Goal: Communication & Community: Connect with others

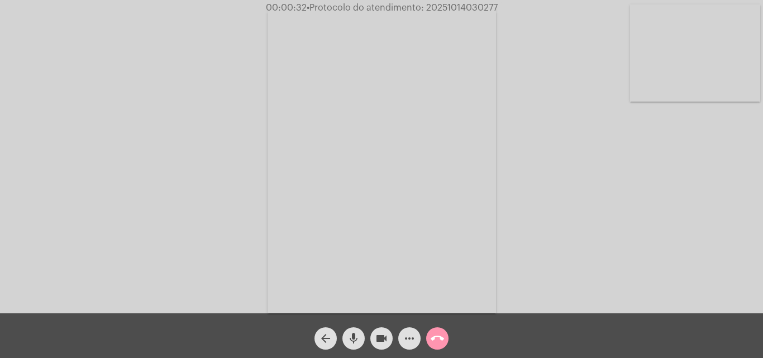
click at [411, 341] on mat-icon "more_horiz" at bounding box center [409, 338] width 13 height 13
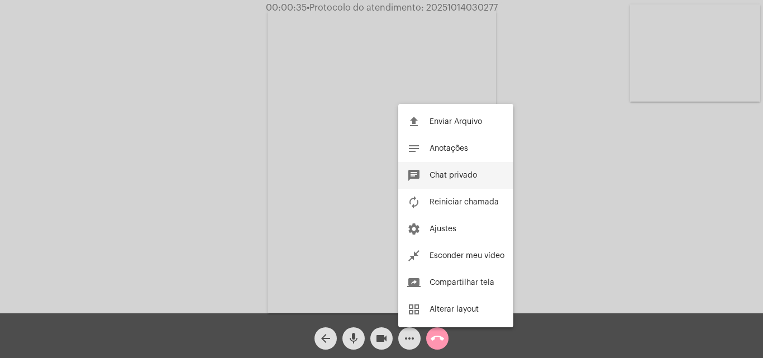
click at [445, 170] on button "chat Chat privado" at bounding box center [455, 175] width 115 height 27
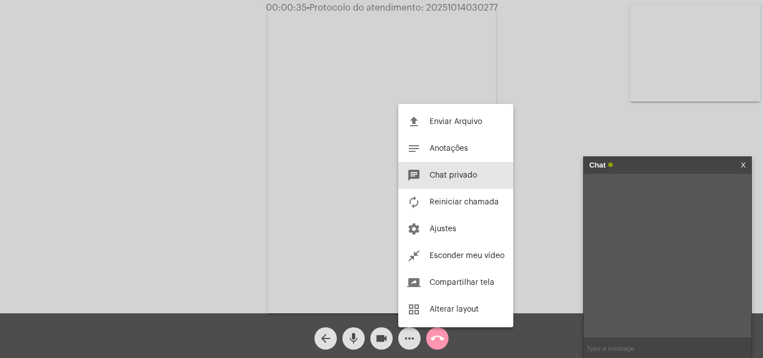
click at [619, 345] on input "text" at bounding box center [668, 349] width 168 height 20
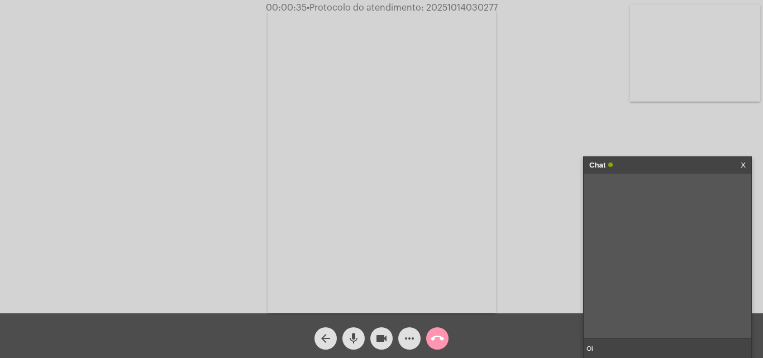
type input "Oi!"
click at [409, 334] on mat-icon "more_horiz" at bounding box center [409, 338] width 13 height 13
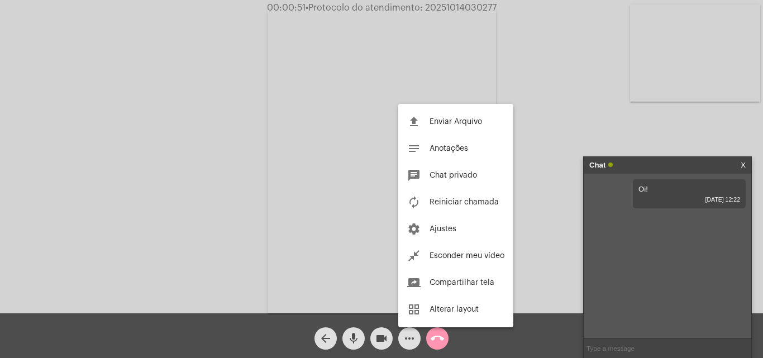
click at [546, 106] on div at bounding box center [381, 179] width 763 height 358
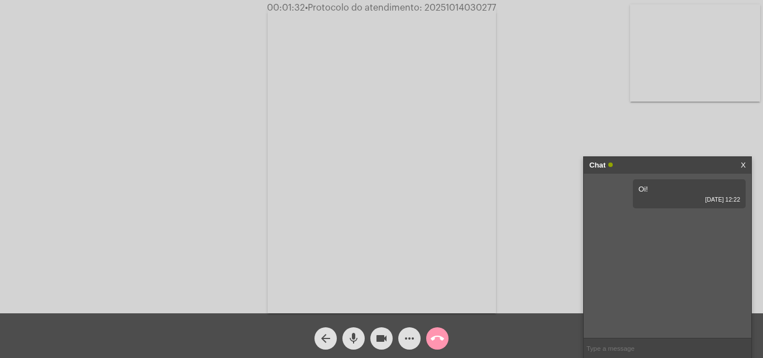
click at [625, 351] on input "text" at bounding box center [668, 349] width 168 height 20
click at [411, 335] on mat-icon "more_horiz" at bounding box center [409, 338] width 13 height 13
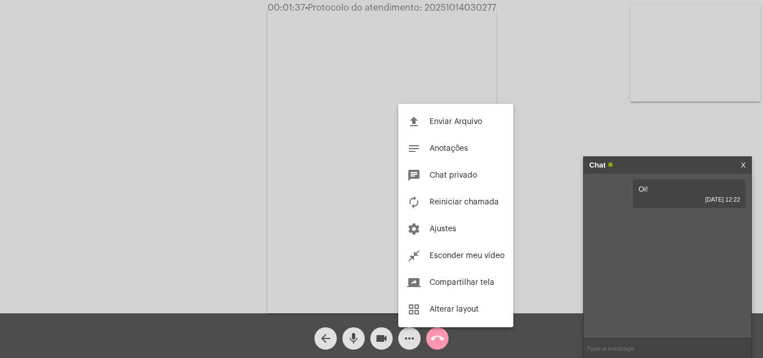
click at [586, 114] on div at bounding box center [381, 179] width 763 height 358
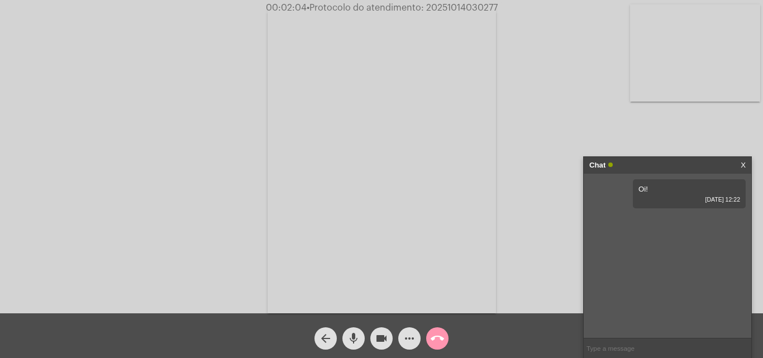
click at [648, 352] on input "text" at bounding box center [668, 349] width 168 height 20
click at [603, 348] on input "text" at bounding box center [668, 349] width 168 height 20
click at [604, 351] on input "text" at bounding box center [668, 349] width 168 height 20
click at [615, 345] on input "text" at bounding box center [668, 349] width 168 height 20
drag, startPoint x: 646, startPoint y: 188, endPoint x: 639, endPoint y: 188, distance: 7.8
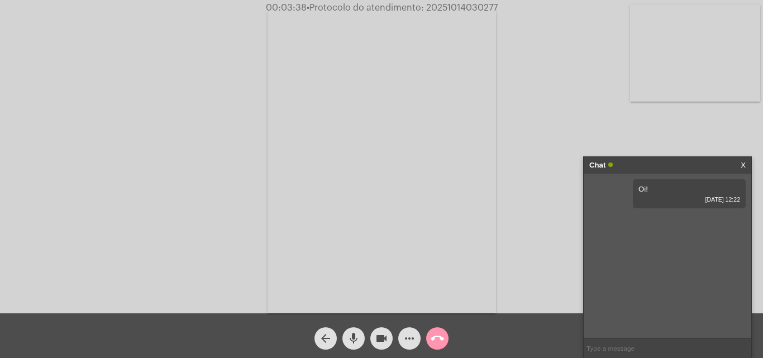
click at [639, 188] on span "Oi!" at bounding box center [643, 189] width 9 height 8
click at [412, 336] on mat-icon "more_horiz" at bounding box center [409, 338] width 13 height 13
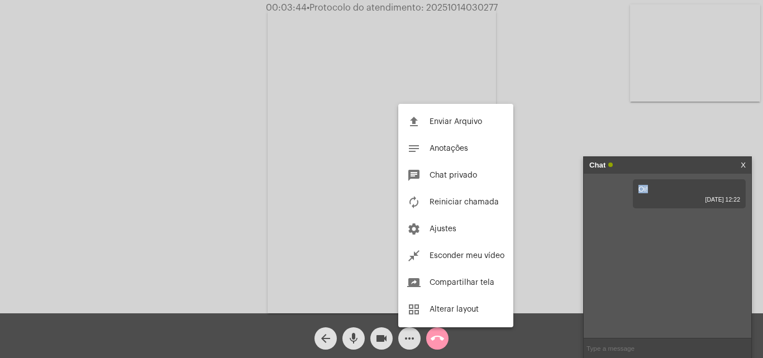
click at [559, 267] on div at bounding box center [381, 179] width 763 height 358
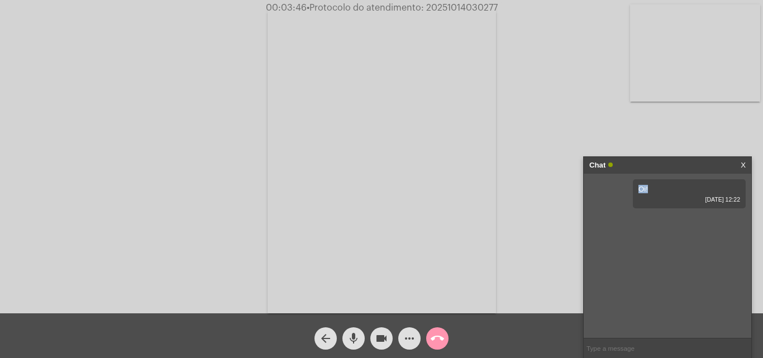
click at [611, 354] on input "text" at bounding box center [668, 349] width 168 height 20
click at [410, 339] on mat-icon "more_horiz" at bounding box center [409, 338] width 13 height 13
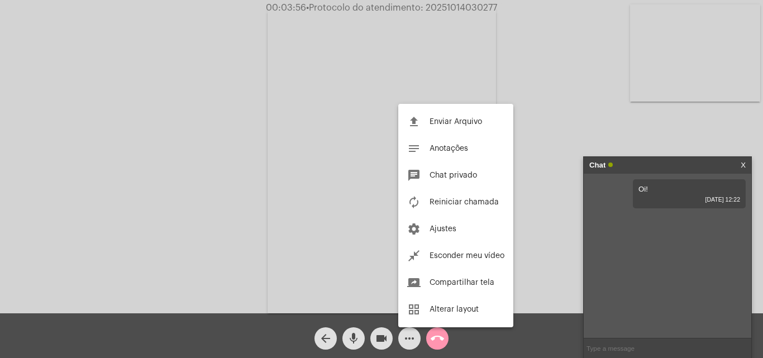
click at [537, 114] on div at bounding box center [381, 179] width 763 height 358
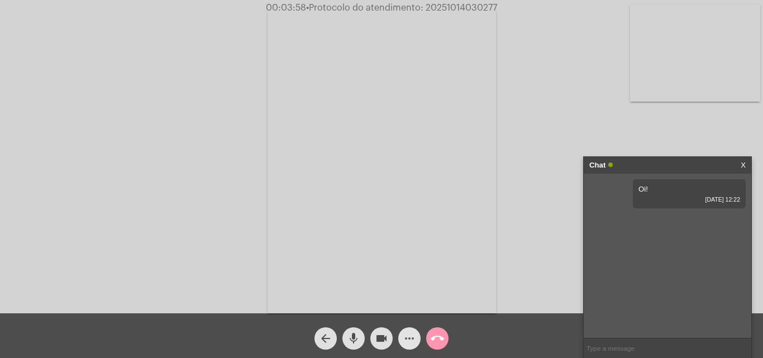
click at [403, 347] on span "more_horiz" at bounding box center [409, 338] width 13 height 22
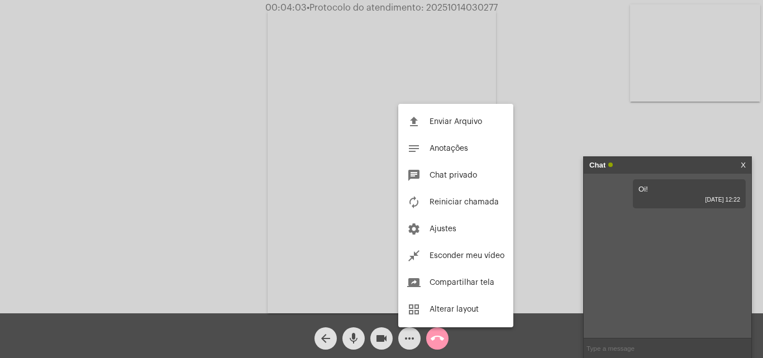
click at [537, 272] on div at bounding box center [381, 179] width 763 height 358
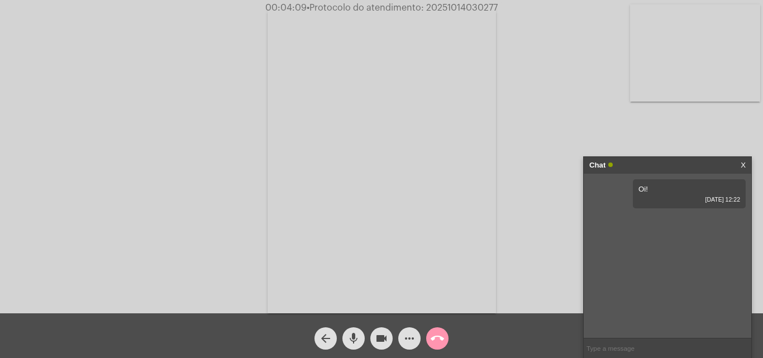
click at [627, 355] on input "text" at bounding box center [668, 349] width 168 height 20
type input "Oi!"
click at [136, 178] on div "Acessando Câmera e Microfone..." at bounding box center [381, 159] width 761 height 313
click at [637, 314] on div "Oi! [DATE] 12:22 Oi! [DATE] 12:26" at bounding box center [668, 256] width 168 height 164
click at [612, 345] on input "text" at bounding box center [668, 349] width 168 height 20
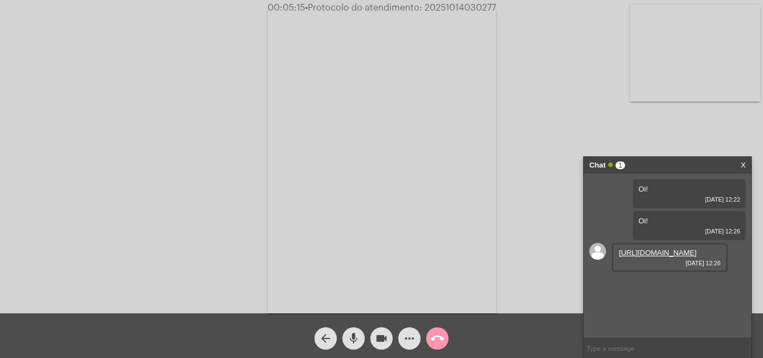
click at [637, 257] on link "[URL][DOMAIN_NAME]" at bounding box center [658, 253] width 78 height 8
click at [628, 342] on input "text" at bounding box center [668, 349] width 168 height 20
click at [630, 344] on input "text" at bounding box center [668, 349] width 168 height 20
click at [644, 350] on input "text" at bounding box center [668, 349] width 168 height 20
click at [668, 347] on input "text" at bounding box center [668, 349] width 168 height 20
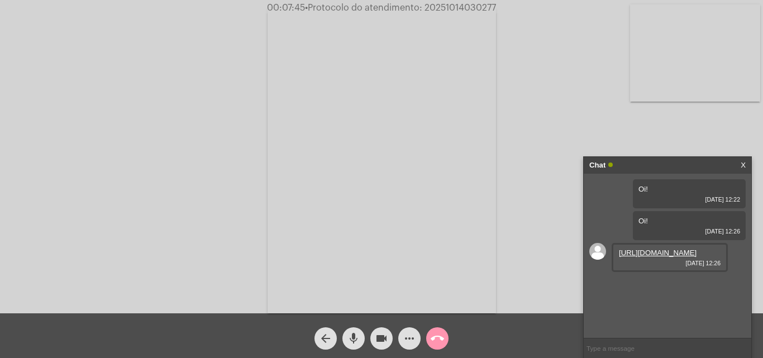
click at [622, 348] on input "text" at bounding box center [668, 349] width 168 height 20
type input "[PERSON_NAME], vou dar um"
